Goal: Information Seeking & Learning: Learn about a topic

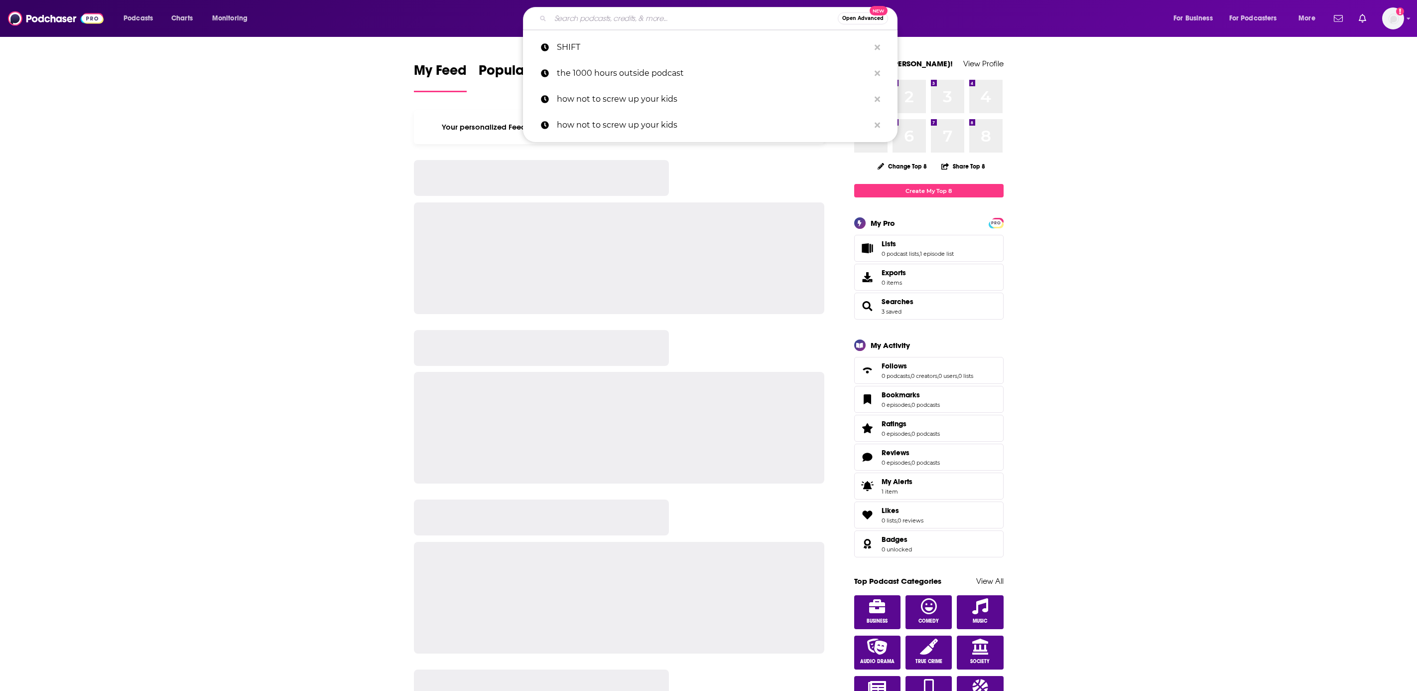
click at [598, 19] on input "Search podcasts, credits, & more..." at bounding box center [694, 18] width 287 height 16
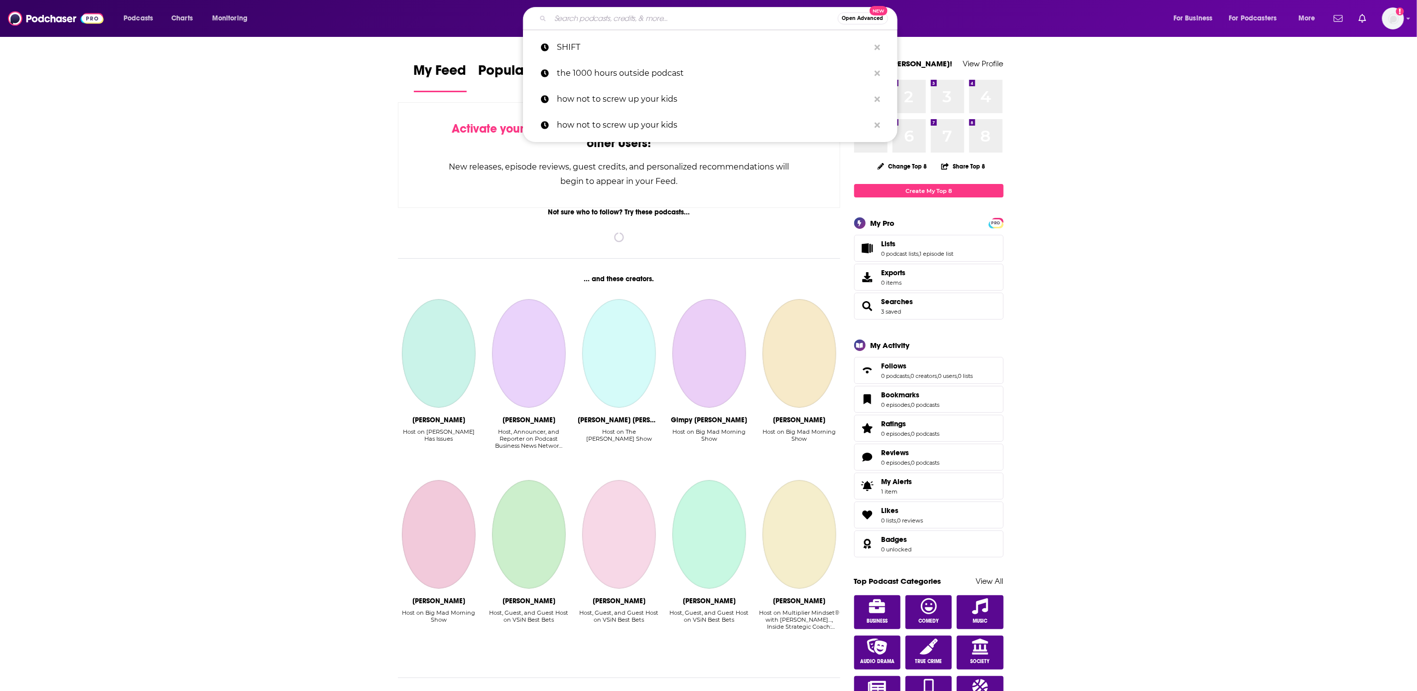
type input """
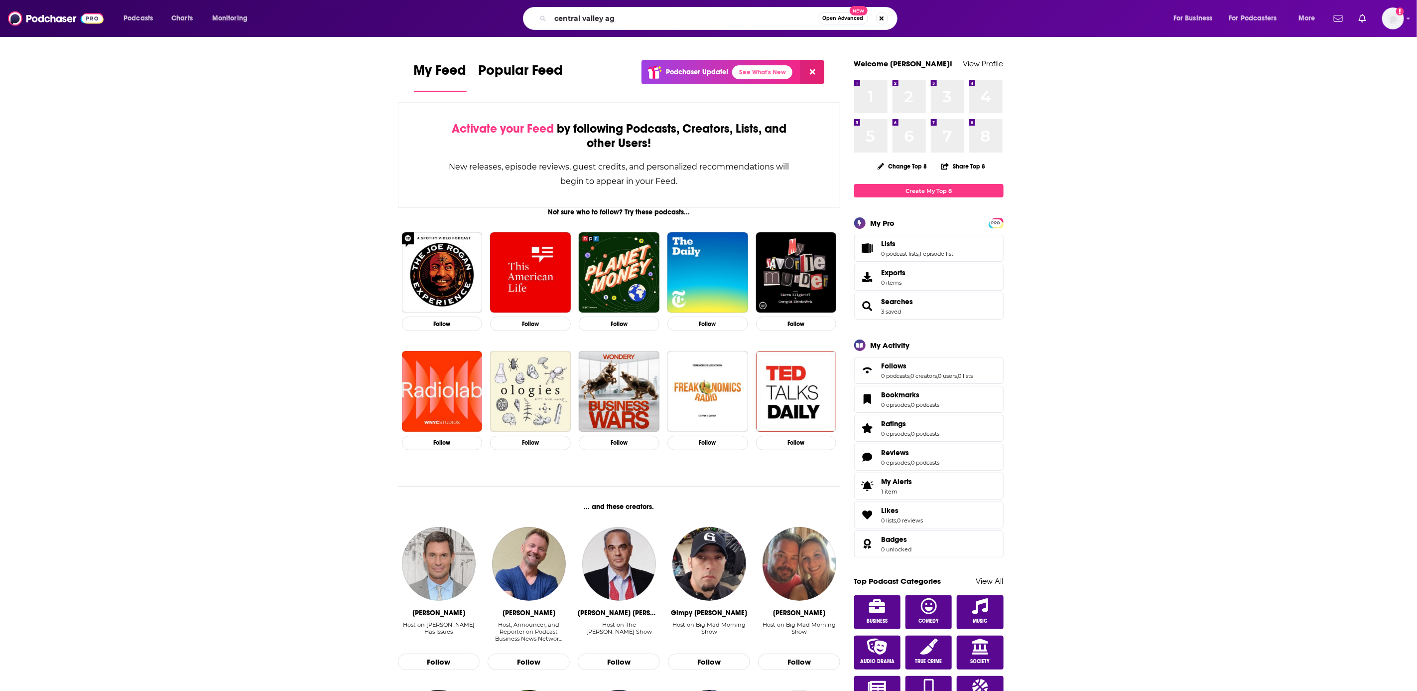
type input "central valley ag"
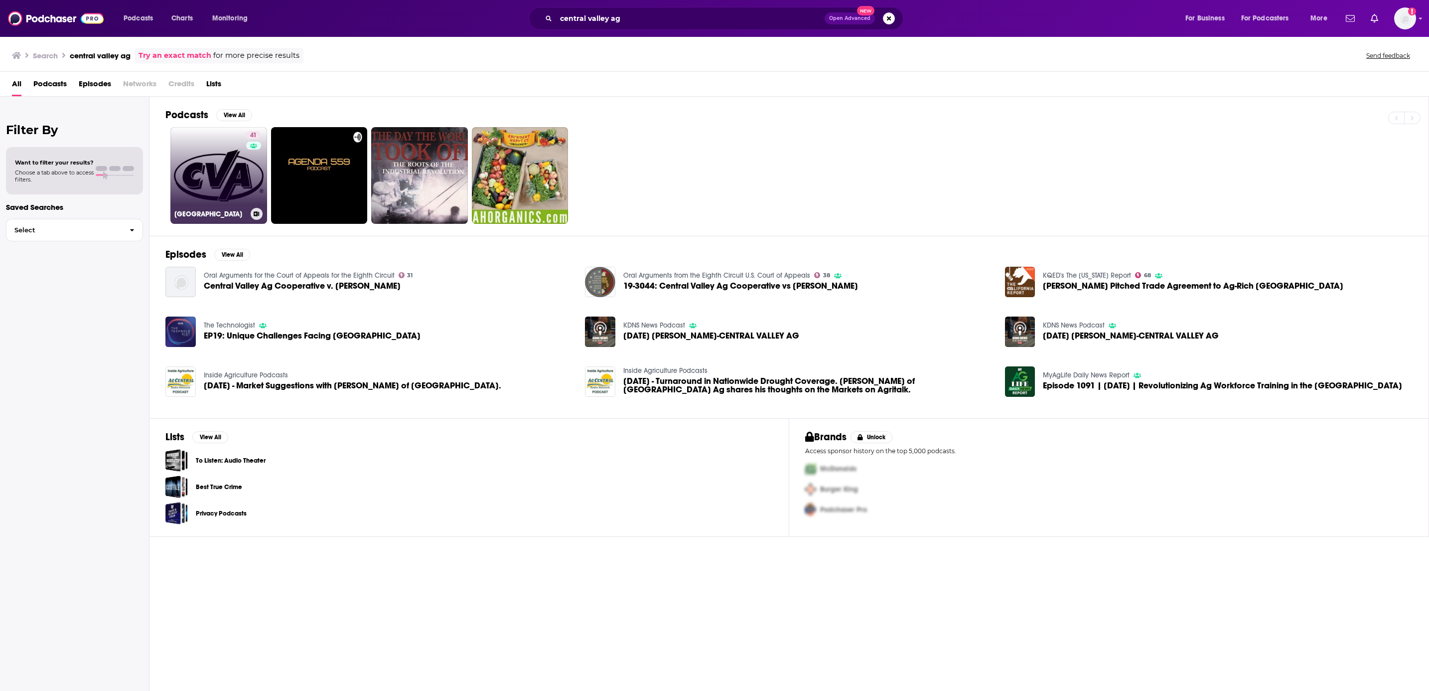
click at [212, 175] on link "41 [GEOGRAPHIC_DATA]" at bounding box center [218, 175] width 97 height 97
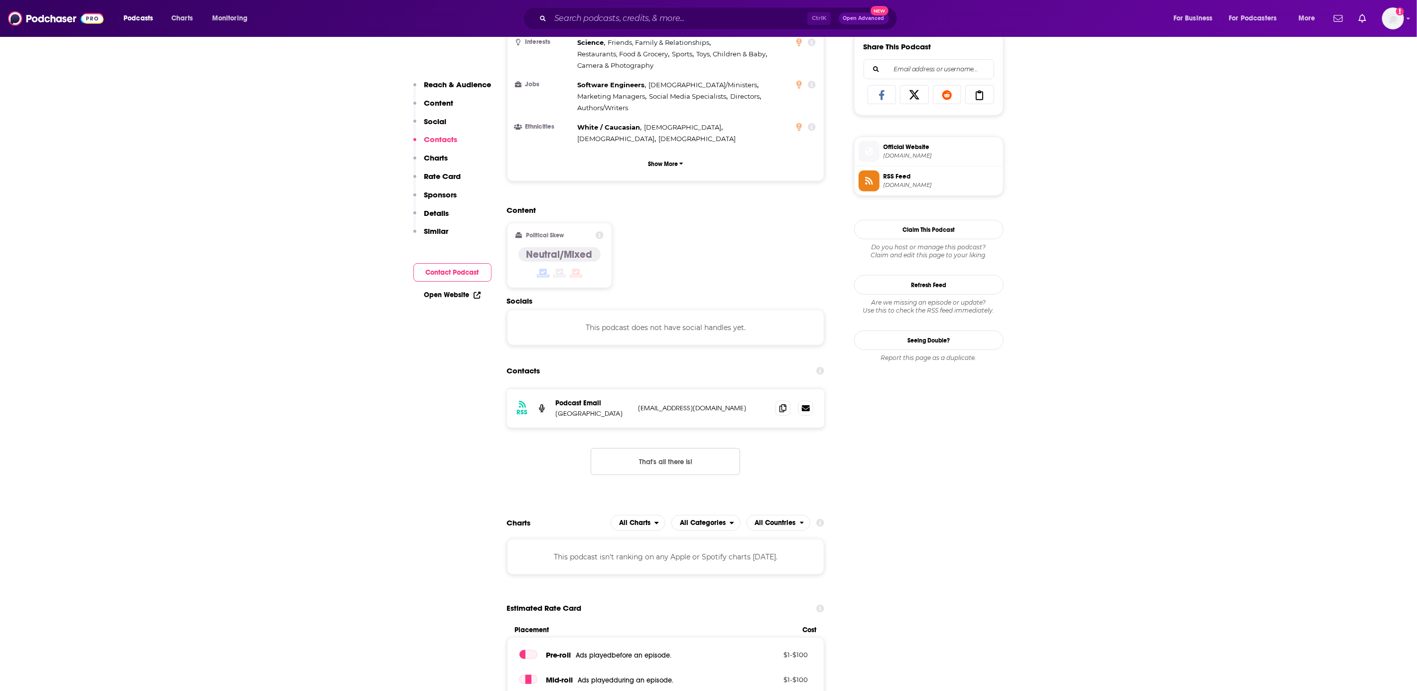
scroll to position [789, 0]
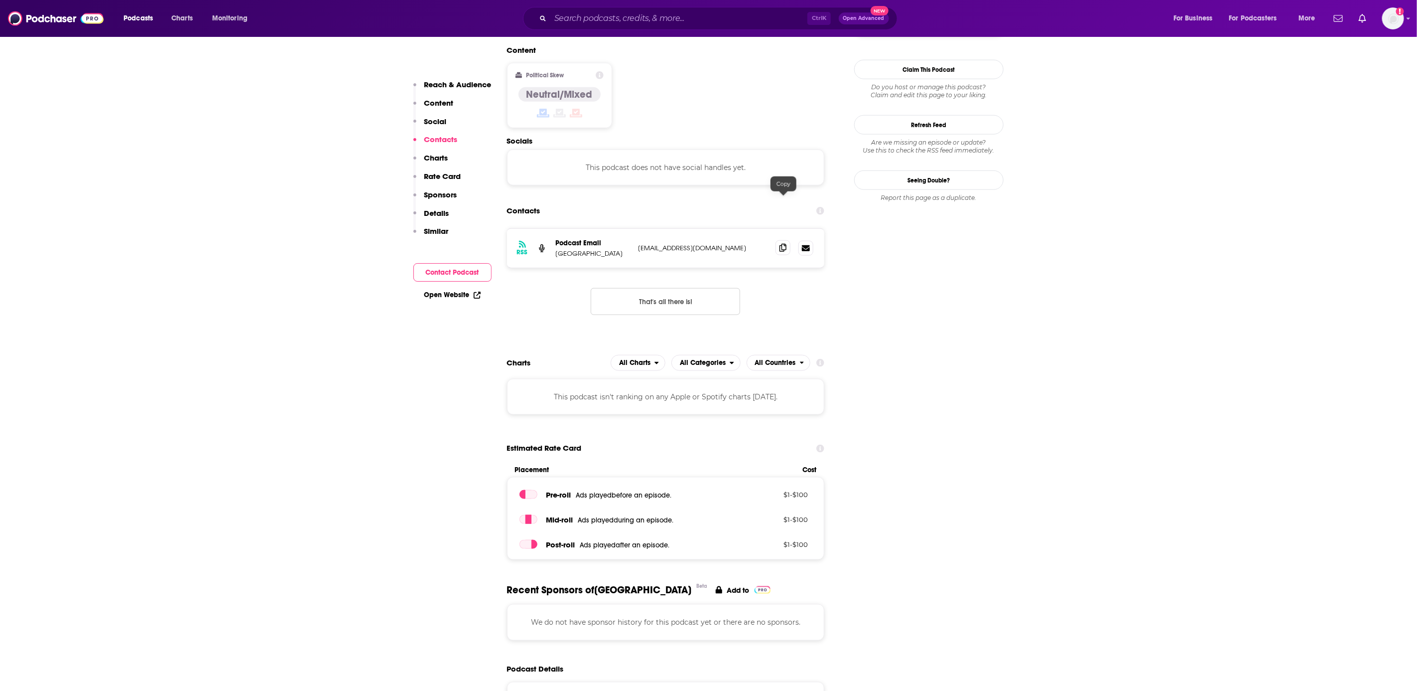
click at [785, 244] on icon at bounding box center [783, 248] width 7 height 8
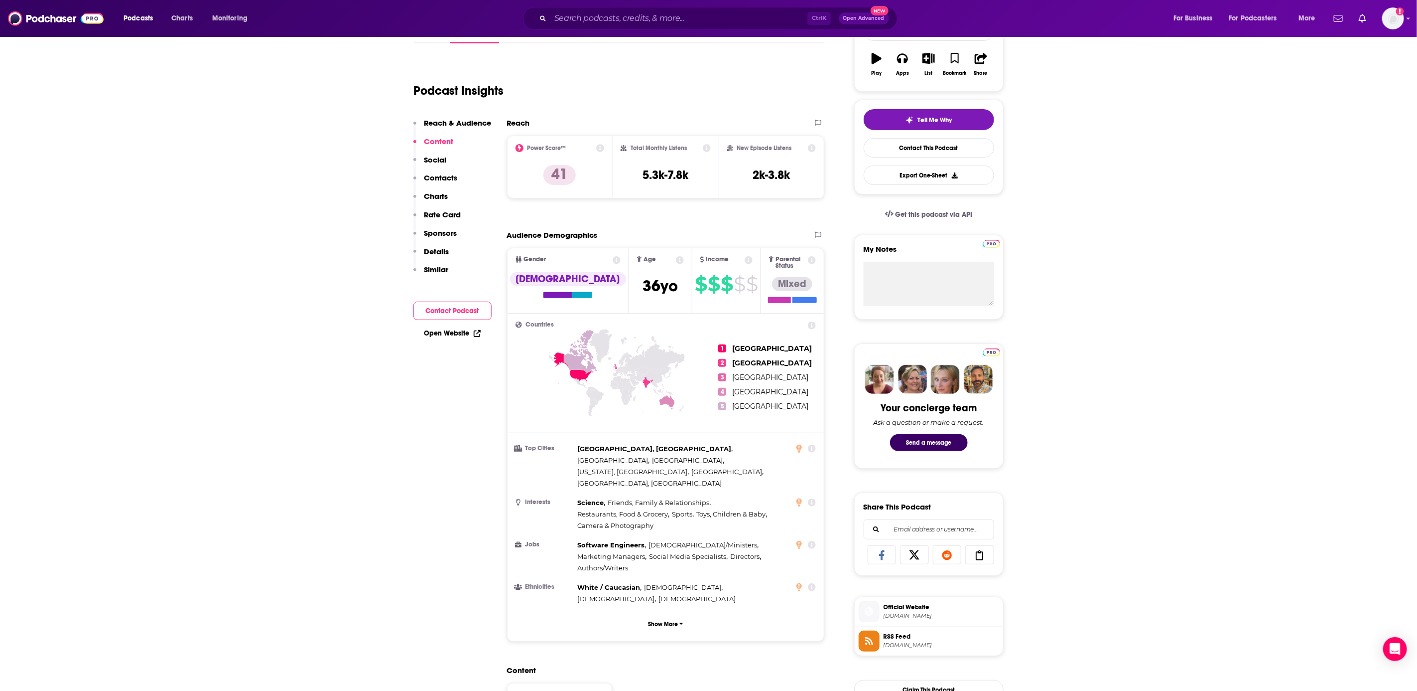
scroll to position [0, 0]
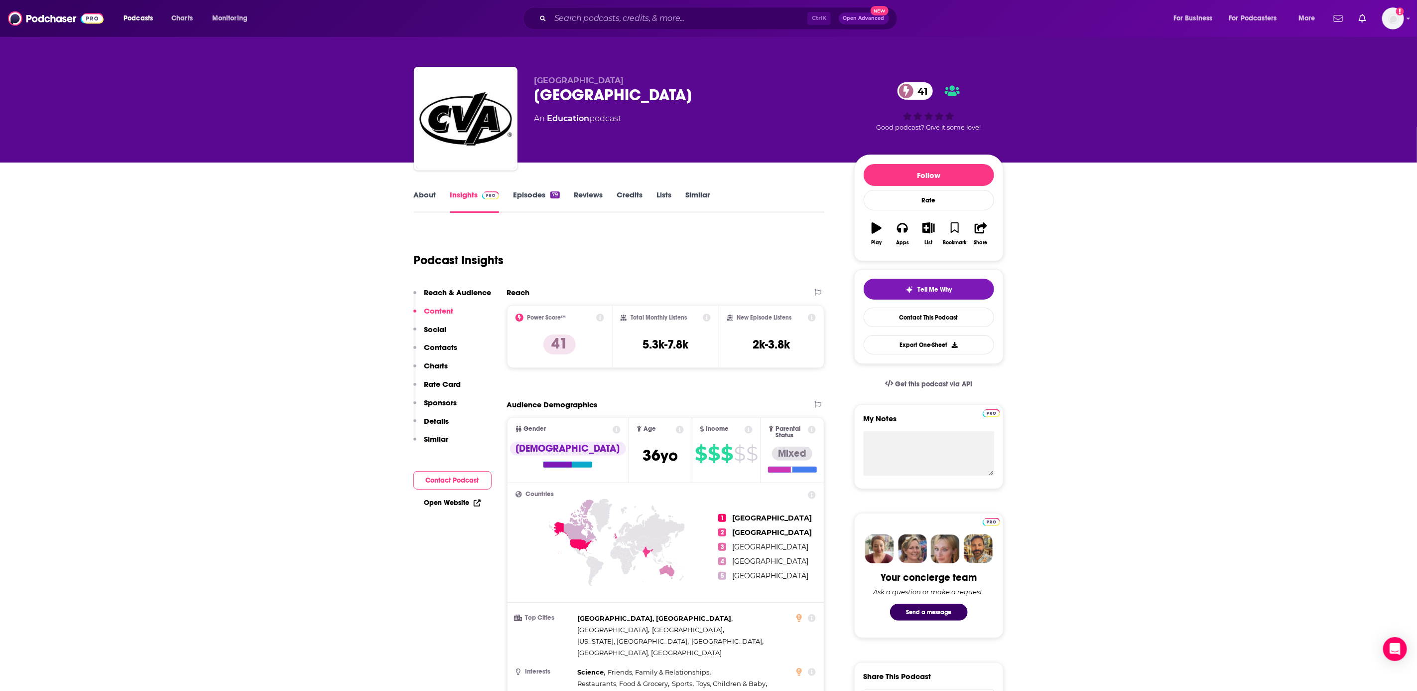
click at [421, 193] on link "About" at bounding box center [425, 201] width 22 height 23
